Goal: Participate in discussion: Participate in discussion

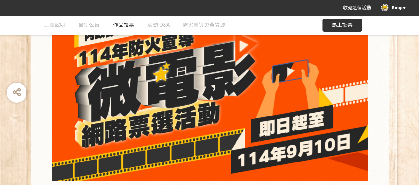
click at [127, 26] on span "作品投票" at bounding box center [123, 25] width 21 height 6
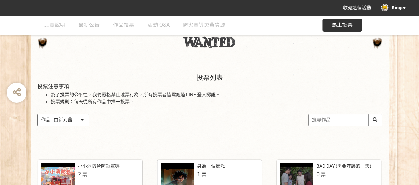
scroll to position [66, 0]
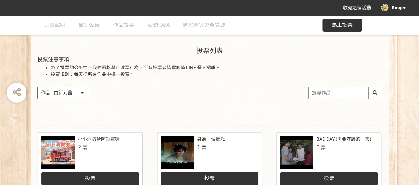
click at [332, 93] on input "search" at bounding box center [345, 93] width 73 height 12
type input "c"
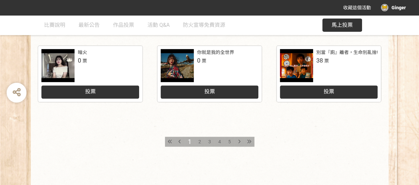
click at [197, 118] on div "小小消防營防災宣導 2 票 投票 身為一個反派 1 票 投票 BAD DAY (需要守護的一天) 0 票 投票 勇氣小隊 · 火場大作戰 0 票 投票 防火生…" at bounding box center [210, 5] width 358 height 363
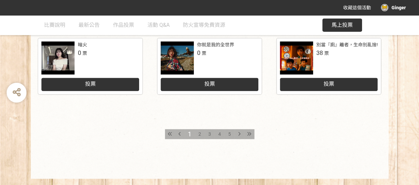
scroll to position [391, 0]
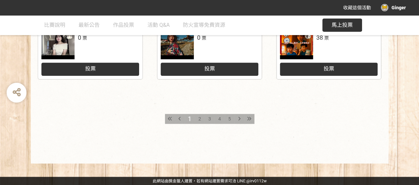
click at [209, 118] on span "3" at bounding box center [209, 118] width 3 height 5
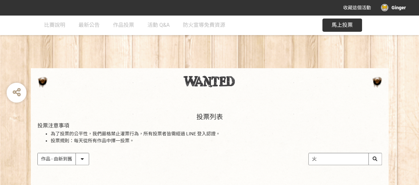
click at [337, 162] on input "火" at bounding box center [345, 159] width 73 height 12
drag, startPoint x: 336, startPoint y: 159, endPoint x: 258, endPoint y: 153, distance: 78.5
click at [258, 153] on div "投票列表 投票注意事項 為了投票的公平性，我們嚴格禁止灌票行為，所有投票者皆需經過 LINE 登入認證。 投票規則：每天從所有作品中擇一投票。 作品 - 由新…" at bounding box center [210, 146] width 358 height 92
type input "報你知"
